Goal: Answer question/provide support: Share knowledge or assist other users

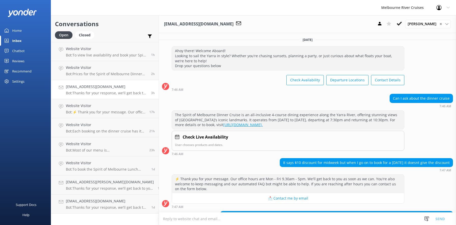
scroll to position [68, 0]
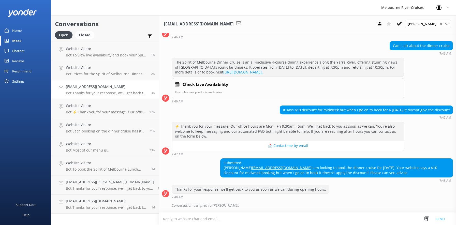
click at [18, 31] on div "Home" at bounding box center [16, 30] width 9 height 10
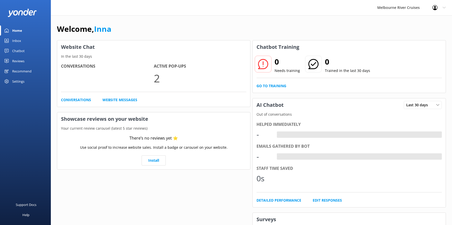
click at [11, 39] on link "Inbox" at bounding box center [25, 41] width 51 height 10
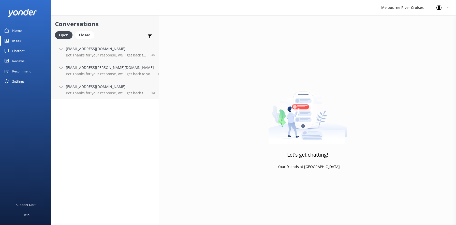
click at [14, 51] on div "Chatbot" at bounding box center [18, 51] width 12 height 10
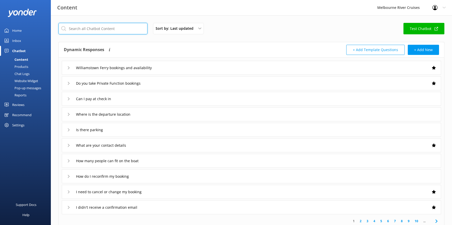
click at [78, 28] on input "text" at bounding box center [102, 28] width 89 height 11
type input "parking"
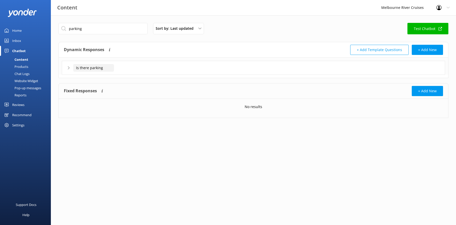
click at [75, 69] on input "Is there parking" at bounding box center [93, 68] width 41 height 8
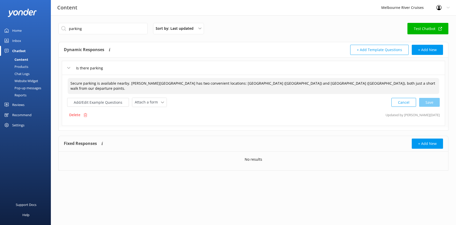
drag, startPoint x: 83, startPoint y: 83, endPoint x: 376, endPoint y: 81, distance: 293.3
click at [376, 81] on textarea "Secure parking is available nearby. [PERSON_NAME][GEOGRAPHIC_DATA] has two conv…" at bounding box center [253, 86] width 371 height 16
click at [16, 40] on div "Inbox" at bounding box center [16, 41] width 9 height 10
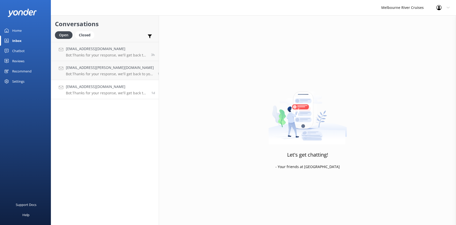
click at [105, 88] on h4 "[EMAIL_ADDRESS][DOMAIN_NAME]" at bounding box center [107, 87] width 82 height 6
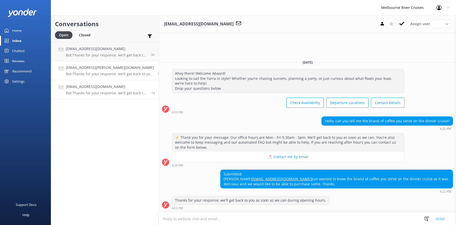
click at [92, 72] on p "Bot: Thanks for your response, we'll get back to you as soon as we can during o…" at bounding box center [110, 74] width 88 height 5
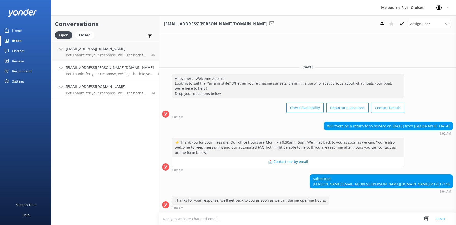
click at [85, 90] on div "[EMAIL_ADDRESS][DOMAIN_NAME] Bot: Thanks for your response, we'll get back to y…" at bounding box center [107, 89] width 82 height 11
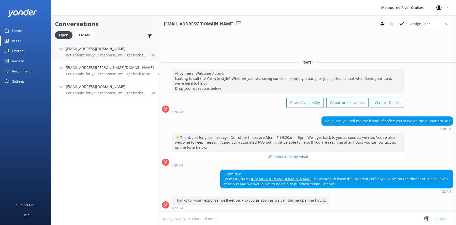
click at [76, 68] on h4 "[EMAIL_ADDRESS][PERSON_NAME][DOMAIN_NAME]" at bounding box center [110, 68] width 88 height 6
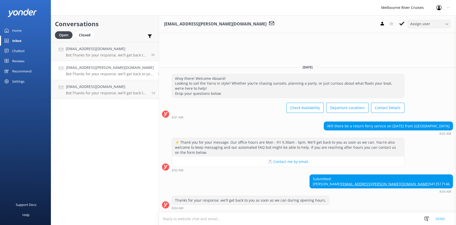
click at [448, 23] on icon at bounding box center [446, 24] width 3 height 3
click at [412, 98] on div "Inna" at bounding box center [413, 99] width 7 height 5
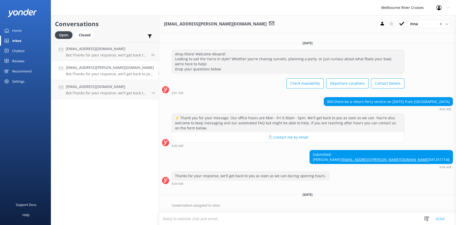
scroll to position [7, 0]
click at [402, 23] on icon at bounding box center [401, 23] width 5 height 5
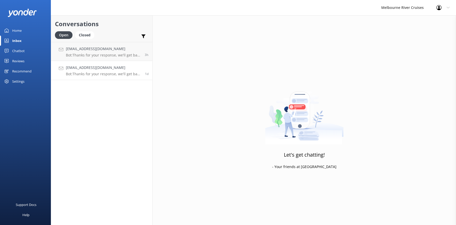
click at [79, 68] on h4 "[EMAIL_ADDRESS][DOMAIN_NAME]" at bounding box center [103, 68] width 75 height 6
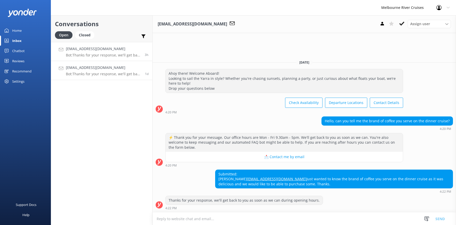
click at [75, 52] on h4 "[EMAIL_ADDRESS][DOMAIN_NAME]" at bounding box center [103, 49] width 75 height 6
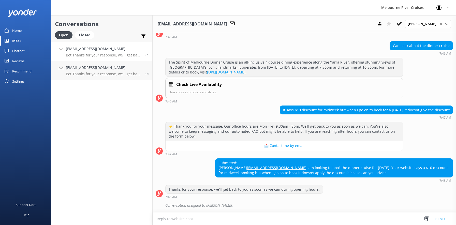
scroll to position [68, 0]
click at [85, 71] on div "[EMAIL_ADDRESS][DOMAIN_NAME] Bot: Thanks for your response, we'll get back to y…" at bounding box center [103, 70] width 75 height 11
